Goal: Check status: Check status

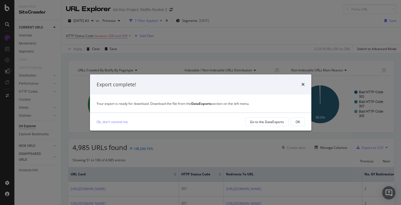
scroll to position [207, 0]
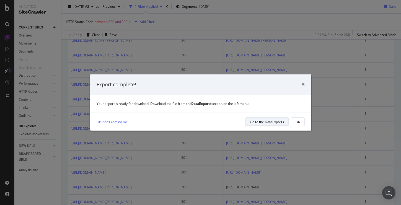
click at [270, 122] on div "Go to the DataExports" at bounding box center [267, 121] width 34 height 5
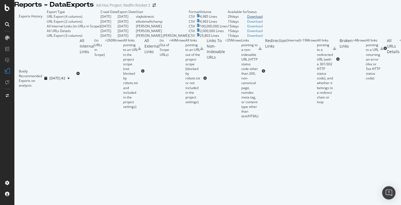
click at [262, 19] on div "Download" at bounding box center [254, 16] width 15 height 5
click at [8, 7] on icon at bounding box center [7, 7] width 5 height 7
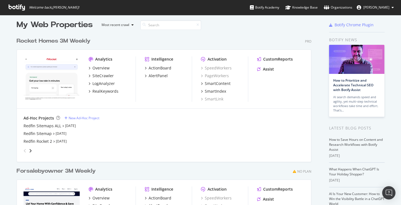
scroll to position [5, 0]
click at [56, 127] on div "Redfin Sitemaps ALL" at bounding box center [43, 126] width 38 height 6
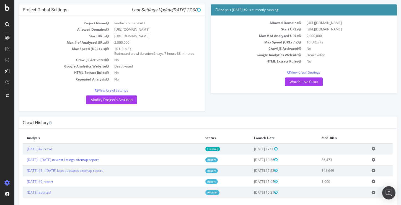
scroll to position [33, 0]
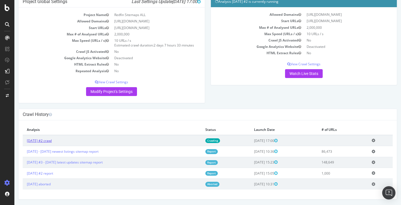
click at [52, 139] on link "[DATE] #2 crawl" at bounding box center [39, 140] width 25 height 5
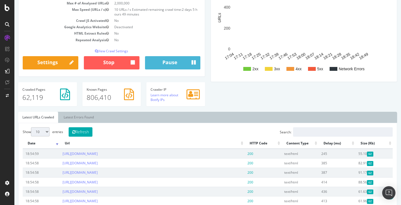
scroll to position [92, 0]
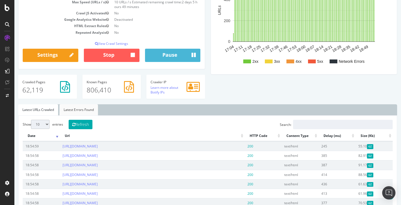
click at [71, 111] on link "Latest Errors Found" at bounding box center [78, 109] width 38 height 11
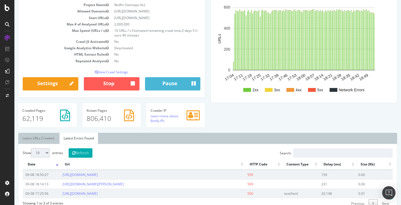
scroll to position [64, 0]
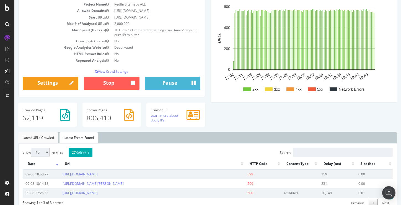
click at [41, 138] on link "Latest URLs Crawled" at bounding box center [38, 137] width 40 height 11
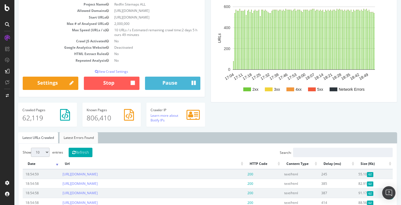
click at [74, 137] on link "Latest Errors Found" at bounding box center [78, 137] width 38 height 11
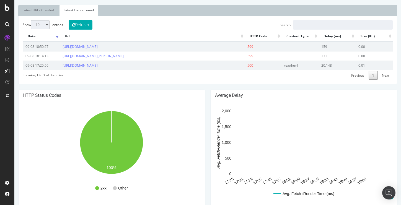
scroll to position [192, 0]
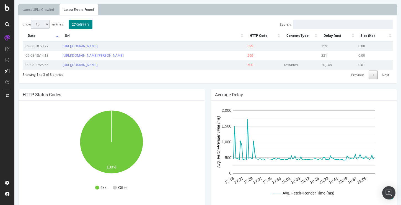
click at [82, 27] on button "Refresh" at bounding box center [81, 24] width 24 height 9
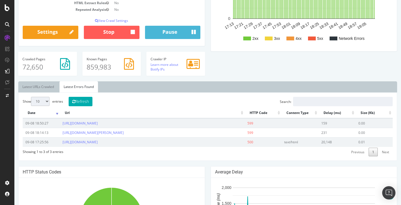
scroll to position [112, 0]
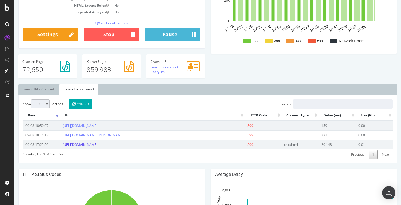
click at [98, 144] on link "[URL][DOMAIN_NAME]" at bounding box center [79, 144] width 35 height 5
